Goal: Transaction & Acquisition: Purchase product/service

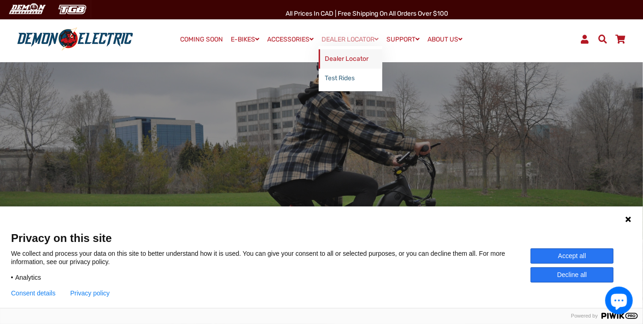
click at [353, 59] on link "Dealer Locator" at bounding box center [351, 58] width 64 height 19
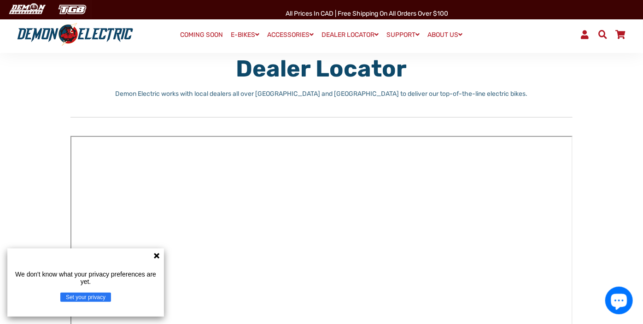
scroll to position [54, 0]
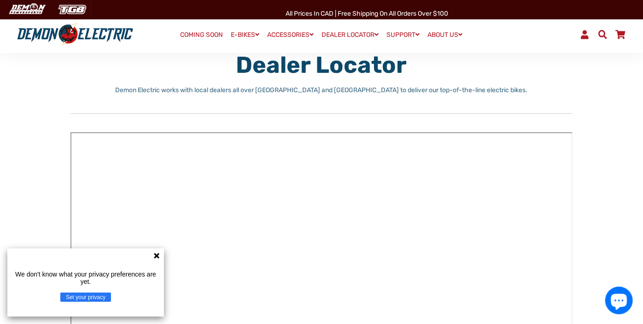
click at [155, 256] on icon at bounding box center [156, 255] width 7 height 7
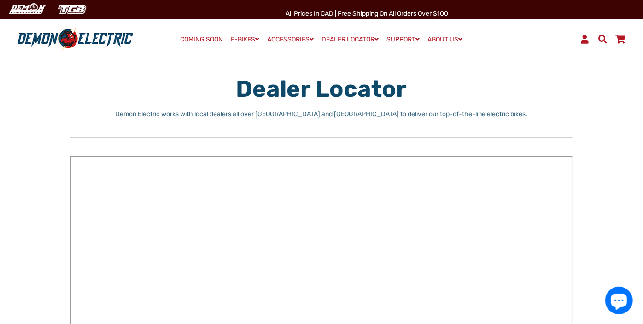
scroll to position [0, 0]
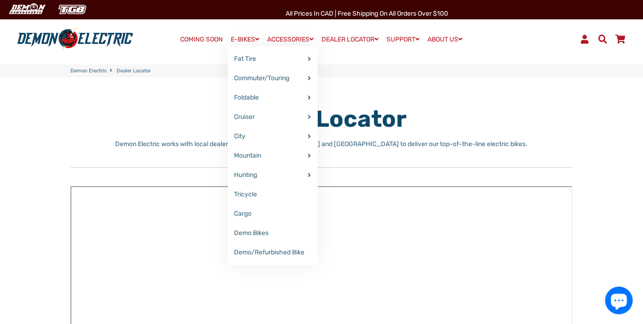
click at [241, 35] on link "E-BIKES" at bounding box center [245, 39] width 35 height 13
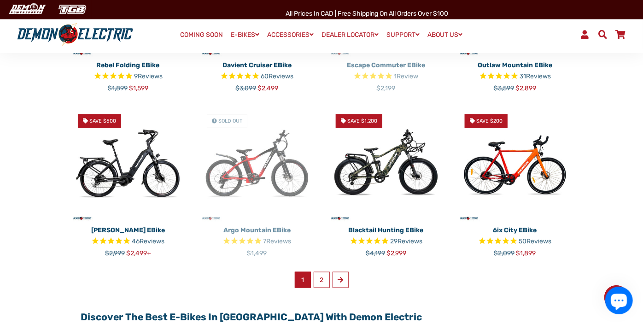
scroll to position [521, 0]
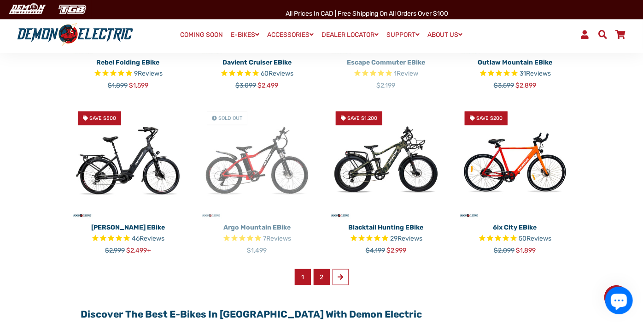
click at [321, 272] on link "2" at bounding box center [322, 277] width 16 height 16
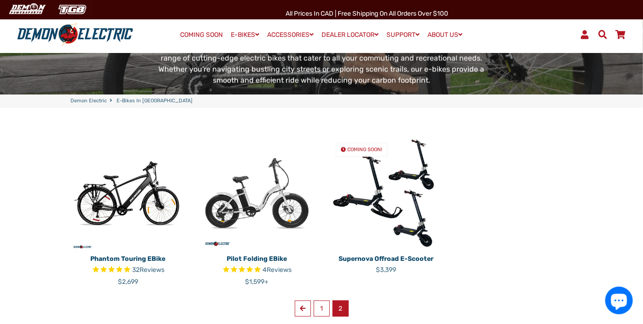
scroll to position [168, 0]
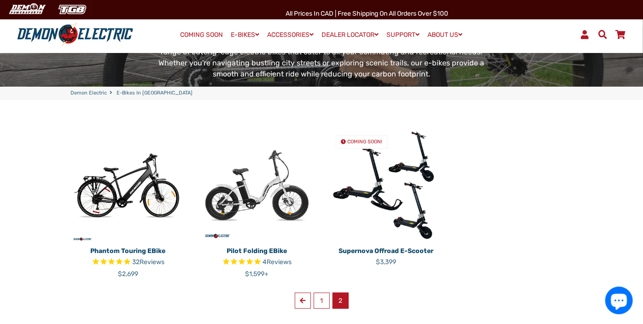
click at [381, 207] on img at bounding box center [385, 185] width 115 height 115
click at [256, 246] on p "Pilot Folding eBike" at bounding box center [256, 251] width 115 height 10
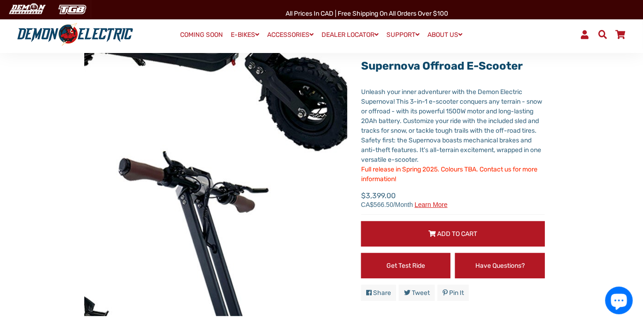
scroll to position [29, 0]
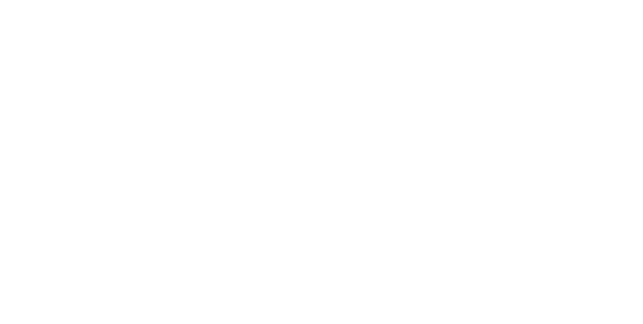
select select "******"
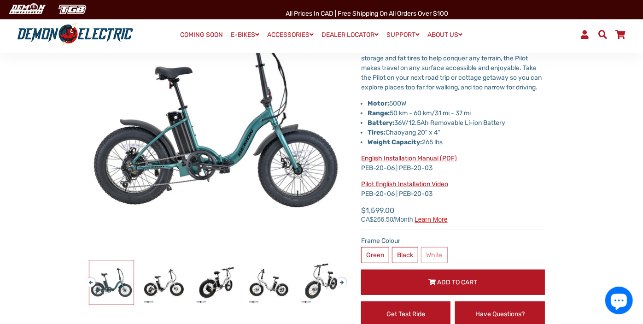
scroll to position [118, 0]
